Goal: Transaction & Acquisition: Purchase product/service

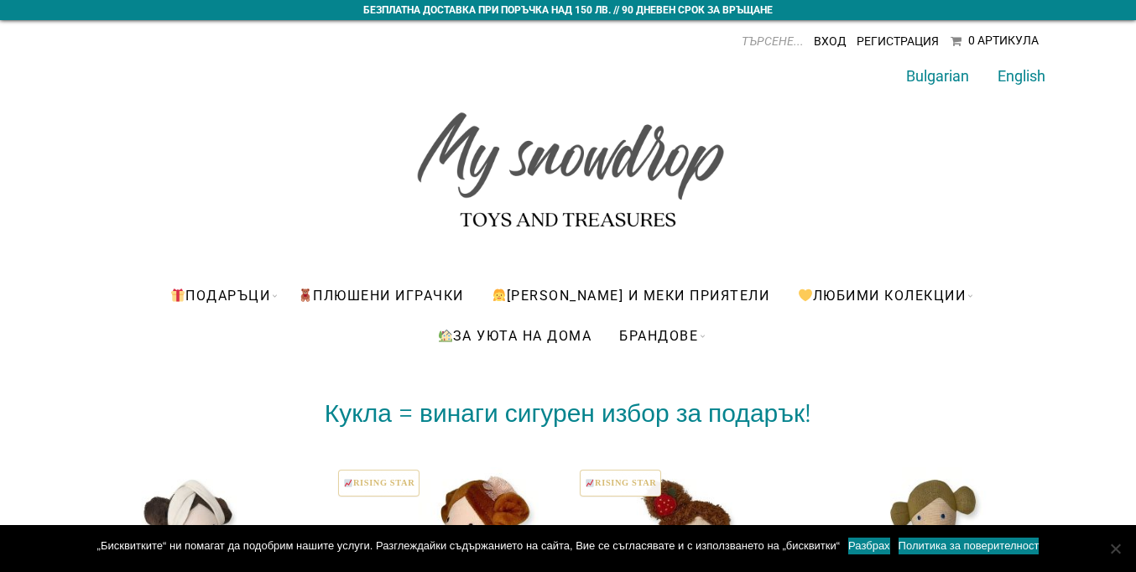
click at [869, 546] on link "Разбрах" at bounding box center [869, 546] width 42 height 17
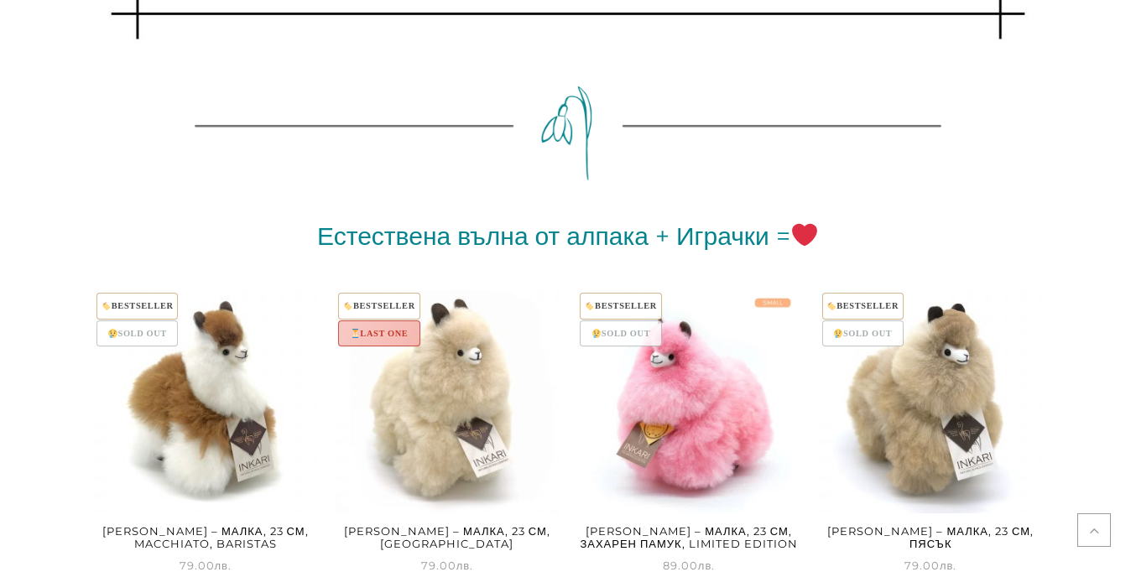
scroll to position [9654, 0]
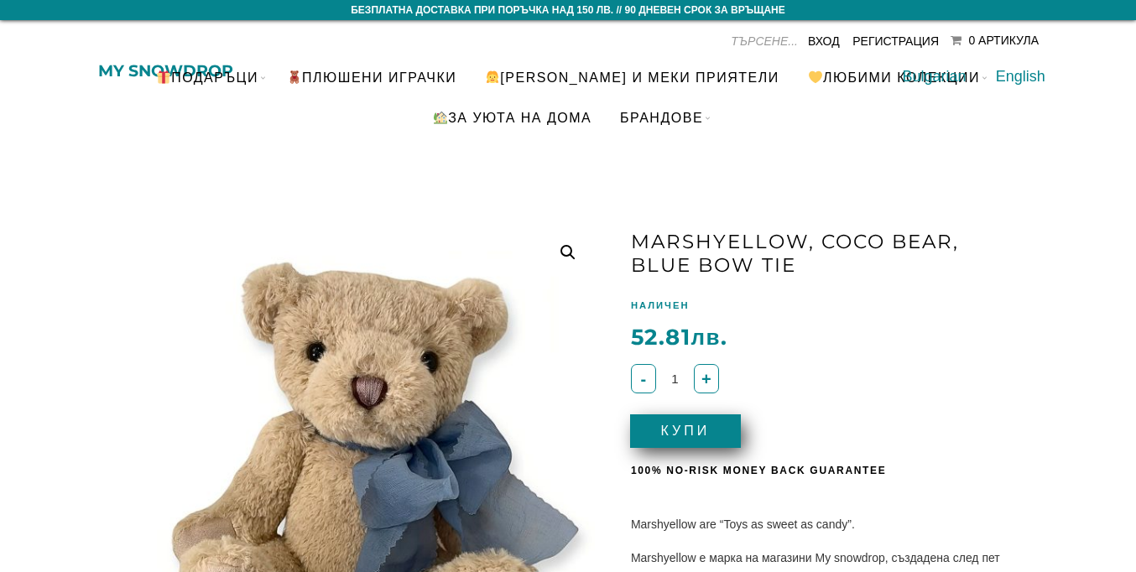
click at [686, 431] on button "Купи" at bounding box center [685, 432] width 111 height 34
